Goal: Task Accomplishment & Management: Use online tool/utility

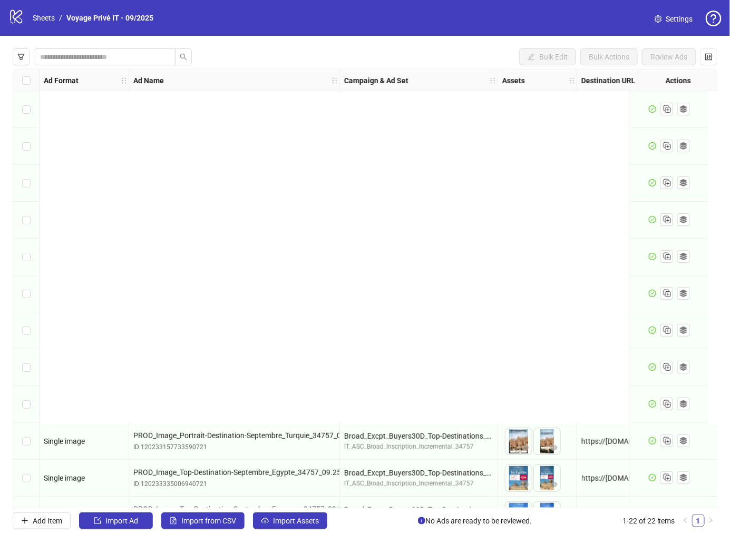
scroll to position [398, 0]
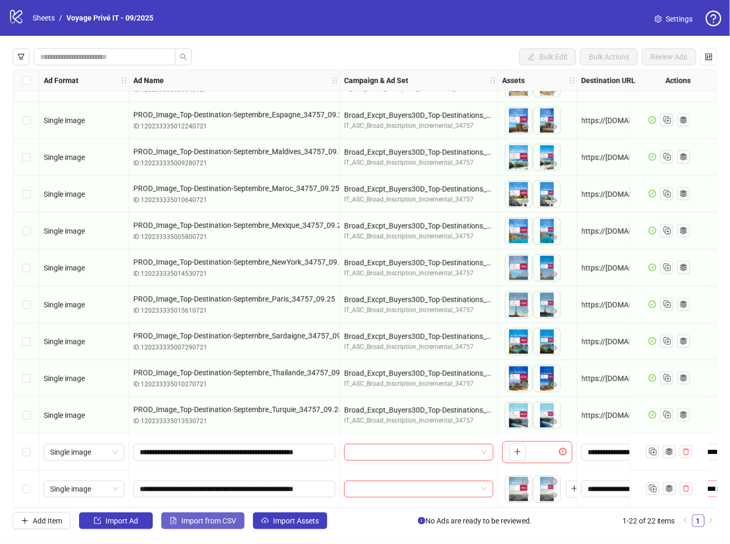
click at [215, 526] on button "Import from CSV" at bounding box center [202, 521] width 83 height 17
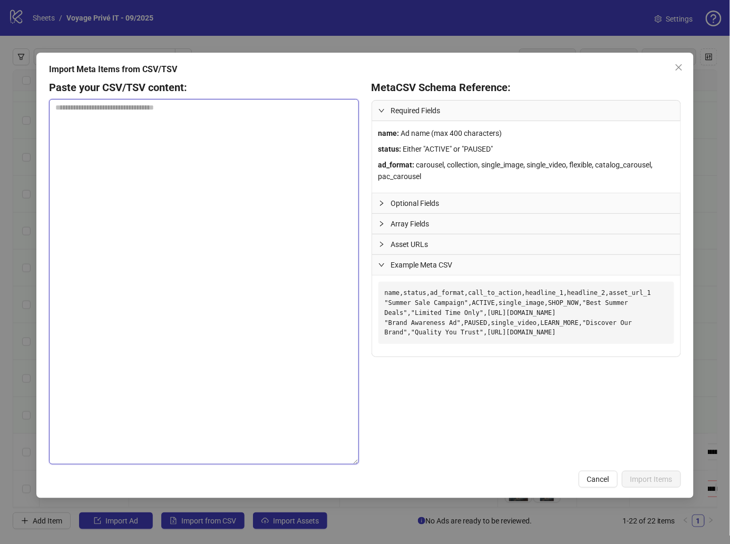
click at [192, 211] on textarea at bounding box center [203, 282] width 309 height 366
paste textarea "**********"
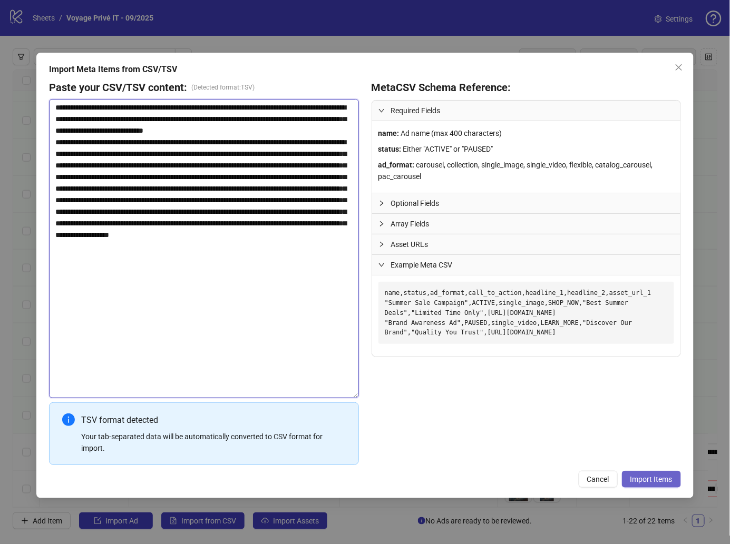
type textarea "**********"
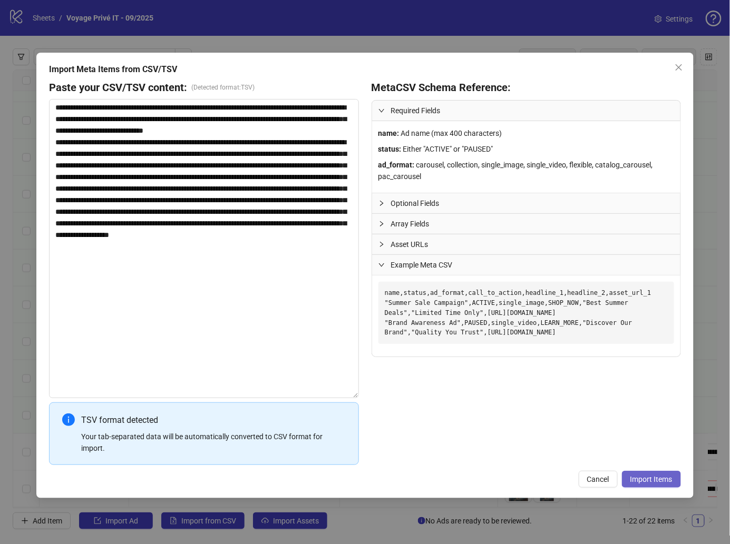
click at [668, 480] on span "Import Items" at bounding box center [651, 479] width 42 height 8
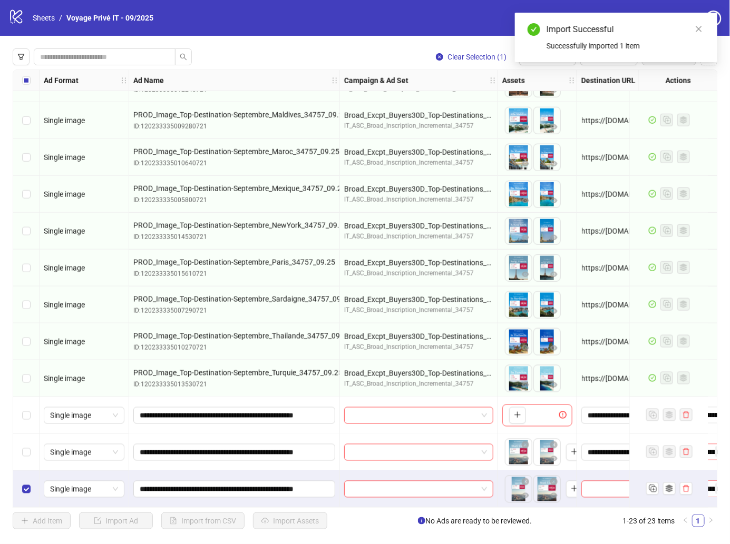
scroll to position [435, 57]
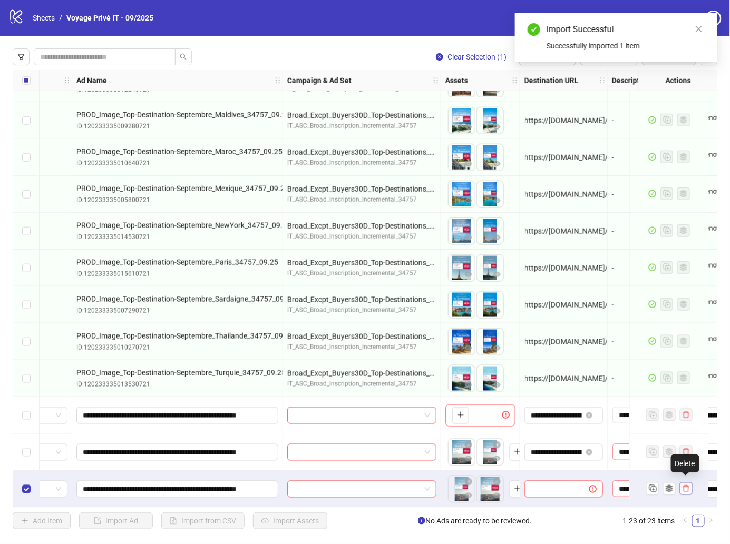
click at [685, 485] on icon "delete" at bounding box center [685, 488] width 7 height 7
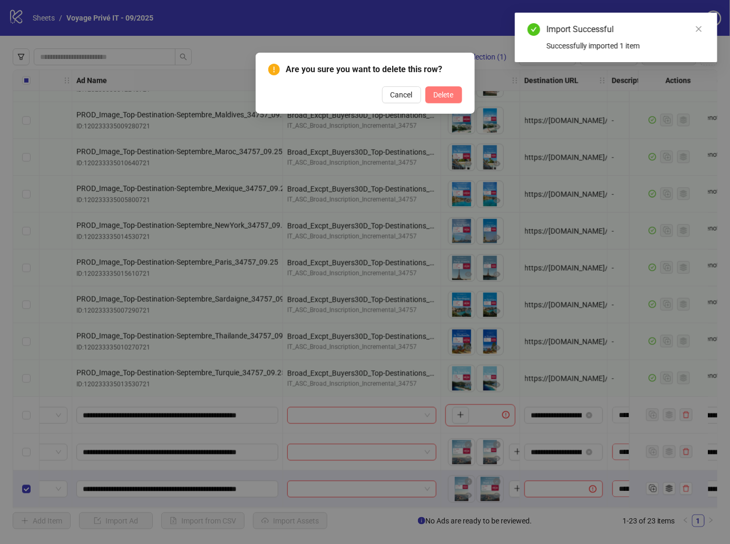
click at [452, 94] on span "Delete" at bounding box center [444, 95] width 20 height 8
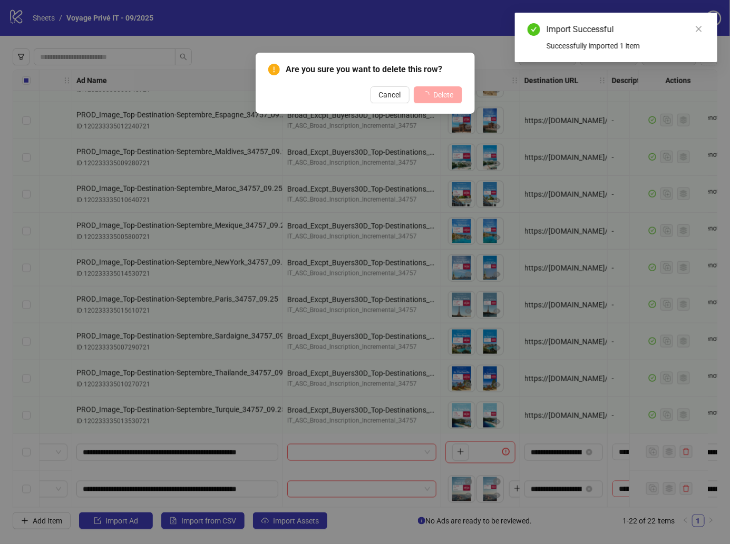
scroll to position [398, 57]
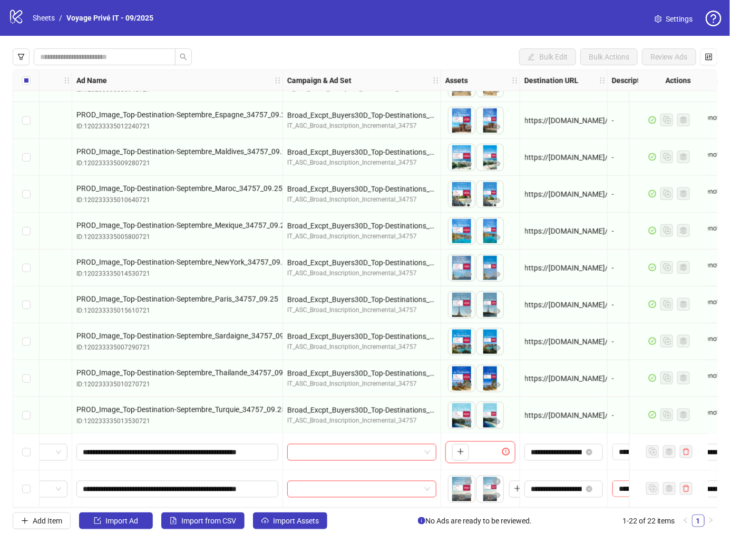
click at [436, 465] on div at bounding box center [362, 452] width 158 height 37
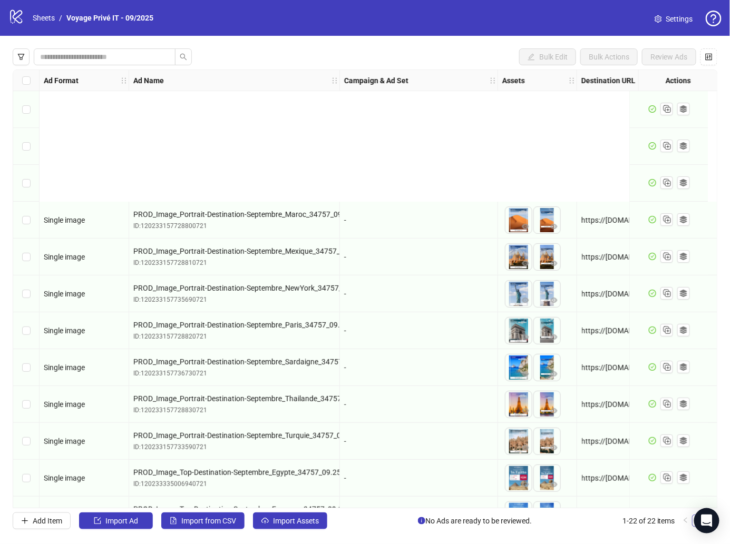
scroll to position [398, 0]
